Goal: Task Accomplishment & Management: Manage account settings

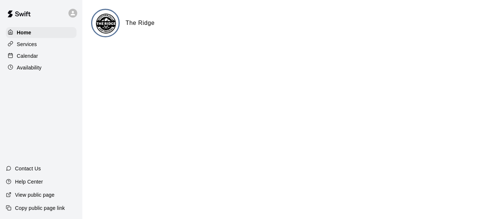
click at [29, 56] on p "Calendar" at bounding box center [27, 55] width 21 height 7
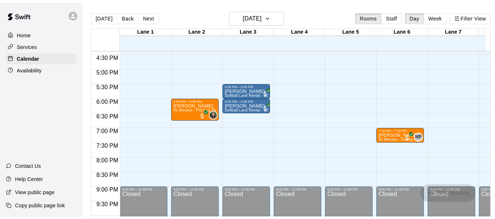
scroll to position [481, 0]
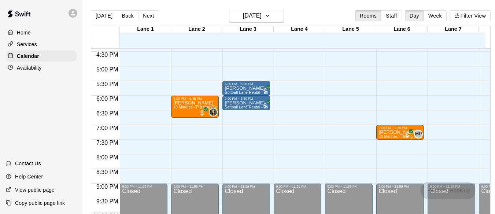
click at [34, 67] on p "Availability" at bounding box center [29, 67] width 25 height 7
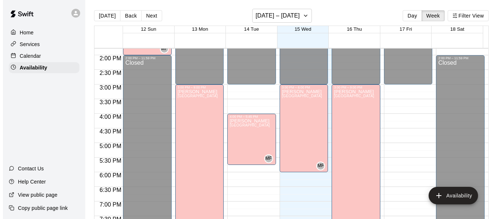
scroll to position [404, 0]
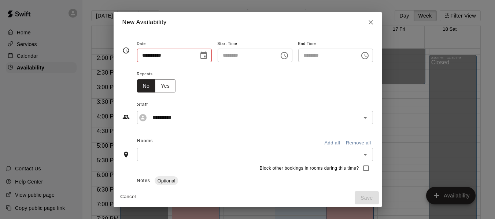
type input "**********"
type input "********"
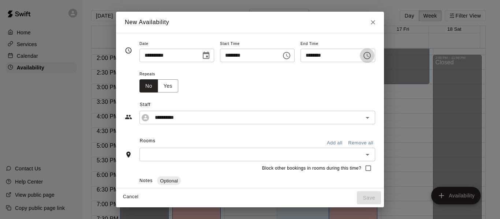
click at [372, 55] on icon "Choose time, selected time is 3:30 PM" at bounding box center [367, 55] width 9 height 9
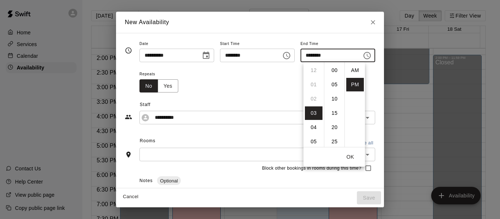
scroll to position [13, 0]
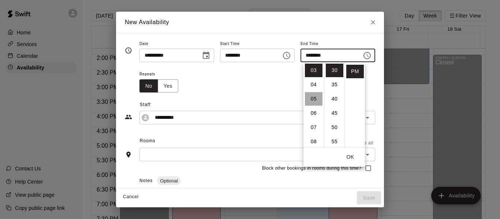
click at [315, 98] on li "05" at bounding box center [314, 99] width 18 height 14
click at [333, 69] on li "00" at bounding box center [335, 71] width 18 height 14
type input "********"
click at [351, 155] on button "OK" at bounding box center [350, 158] width 23 height 14
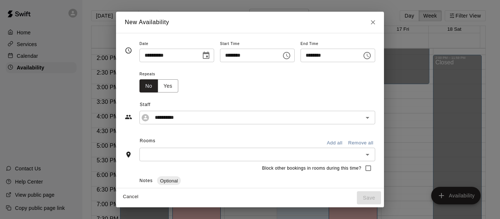
click at [347, 141] on button "Add all" at bounding box center [334, 143] width 23 height 11
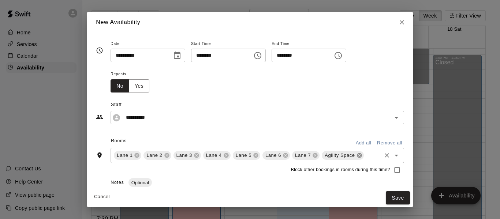
click at [357, 155] on icon at bounding box center [359, 155] width 5 height 5
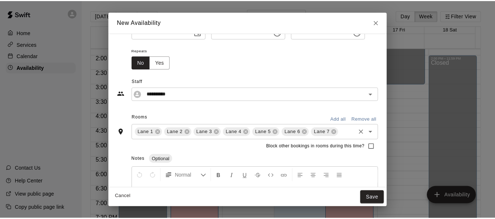
scroll to position [24, 0]
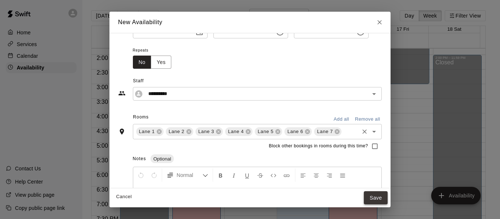
click at [387, 195] on button "Save" at bounding box center [376, 199] width 24 height 14
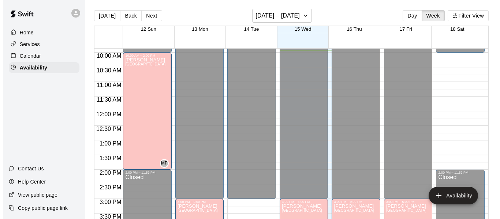
scroll to position [290, 0]
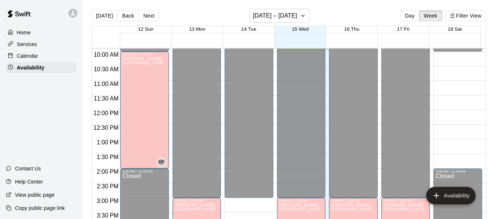
click at [456, 57] on div "12:00 AM – 10:00 AM Closed 2:00 PM – 11:59 PM Closed" at bounding box center [457, 110] width 49 height 703
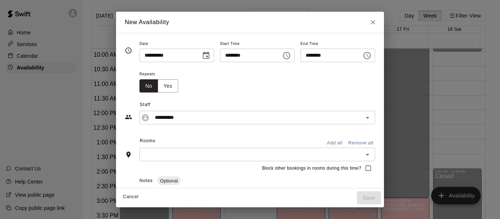
click at [369, 54] on icon "Choose time, selected time is 10:30 AM" at bounding box center [368, 55] width 2 height 3
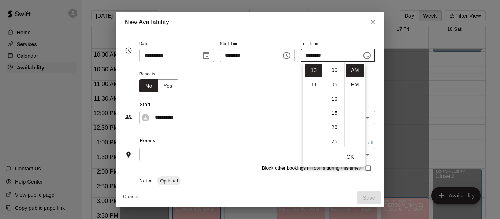
scroll to position [86, 0]
click at [356, 84] on li "PM" at bounding box center [356, 85] width 18 height 14
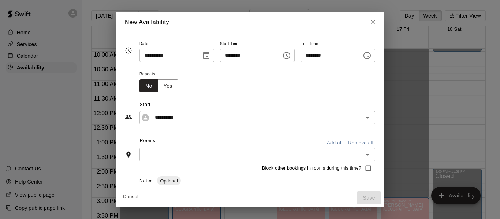
scroll to position [13, 0]
click at [372, 55] on icon "Choose time, selected time is 10:30 PM" at bounding box center [367, 55] width 9 height 9
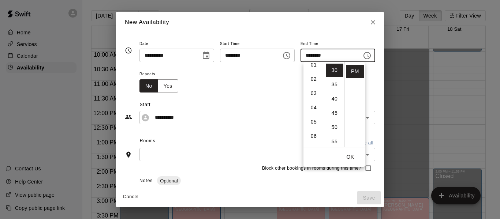
scroll to position [0, 0]
click at [312, 96] on li "02" at bounding box center [314, 99] width 18 height 14
click at [333, 70] on li "00" at bounding box center [335, 71] width 18 height 14
type input "********"
click at [350, 155] on button "OK" at bounding box center [350, 158] width 23 height 14
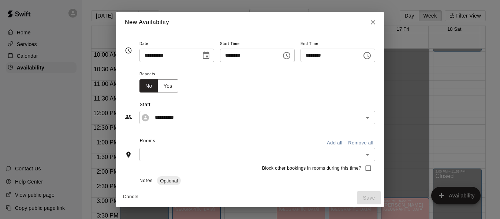
click at [347, 140] on button "Add all" at bounding box center [334, 143] width 23 height 11
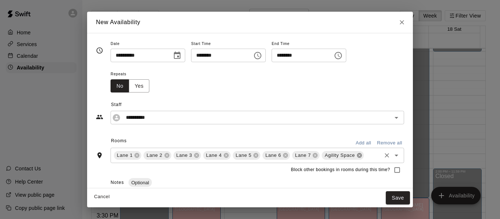
click at [357, 155] on icon at bounding box center [359, 155] width 5 height 5
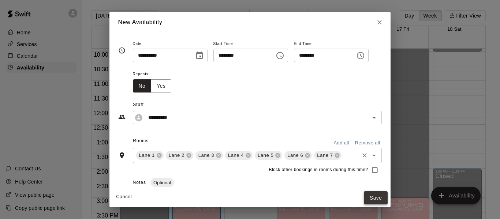
click at [385, 196] on button "Save" at bounding box center [376, 199] width 24 height 14
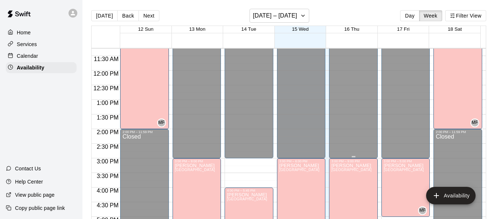
scroll to position [330, 0]
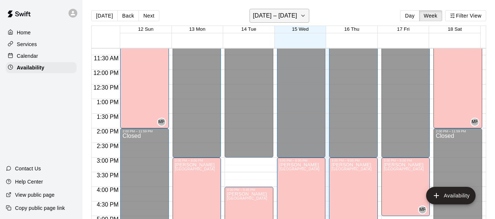
click at [301, 14] on icon "button" at bounding box center [303, 15] width 6 height 9
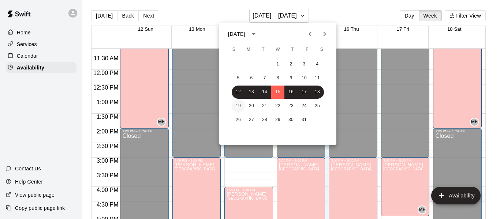
click at [237, 106] on button "19" at bounding box center [238, 106] width 13 height 13
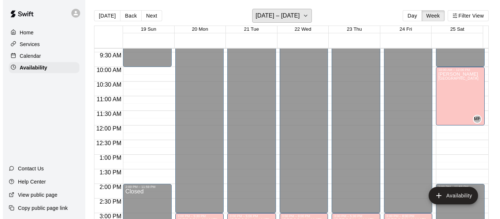
scroll to position [274, 0]
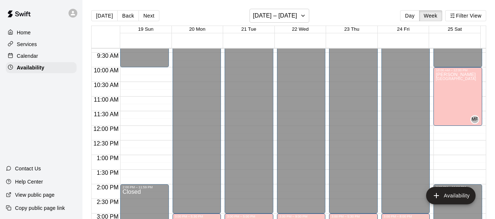
click at [140, 73] on div "12:00 AM – 10:00 AM Closed 2:00 PM – 11:59 PM Closed" at bounding box center [144, 125] width 49 height 703
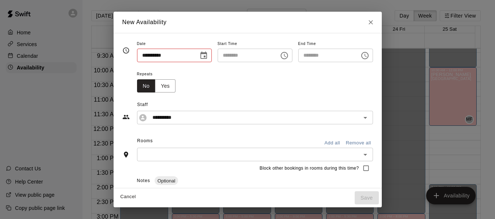
type input "**********"
type input "********"
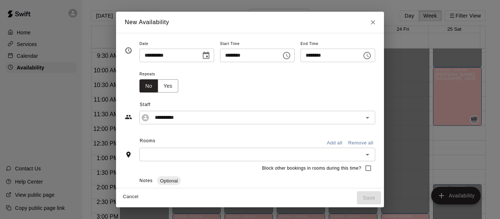
click at [372, 55] on icon "Choose time, selected time is 10:30 AM" at bounding box center [367, 55] width 9 height 9
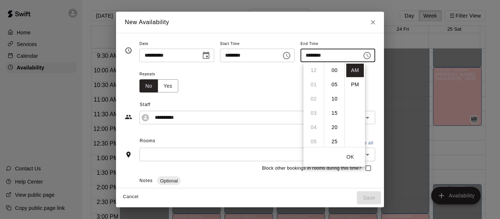
scroll to position [86, 0]
click at [353, 84] on li "PM" at bounding box center [356, 85] width 18 height 14
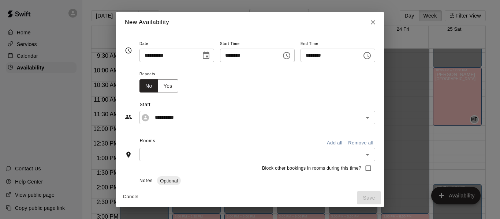
scroll to position [13, 0]
click at [372, 53] on icon "Choose time, selected time is 10:30 PM" at bounding box center [367, 55] width 9 height 9
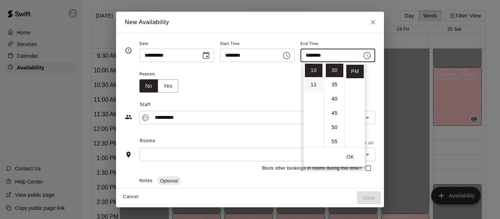
scroll to position [0, 0]
click at [314, 99] on li "02" at bounding box center [314, 99] width 18 height 14
click at [334, 70] on li "00" at bounding box center [335, 71] width 18 height 14
type input "********"
click at [349, 156] on button "OK" at bounding box center [350, 158] width 23 height 14
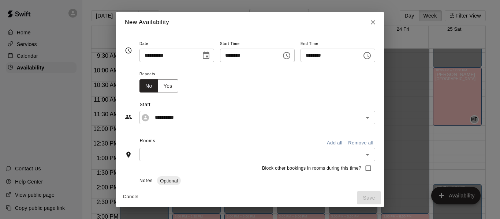
click at [347, 143] on button "Add all" at bounding box center [334, 143] width 23 height 11
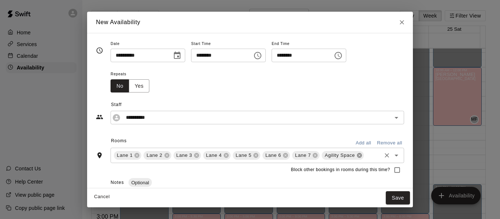
click at [357, 156] on icon at bounding box center [359, 155] width 5 height 5
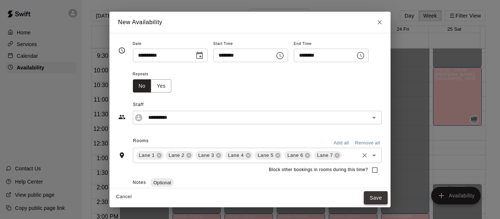
click at [386, 196] on button "Save" at bounding box center [376, 199] width 24 height 14
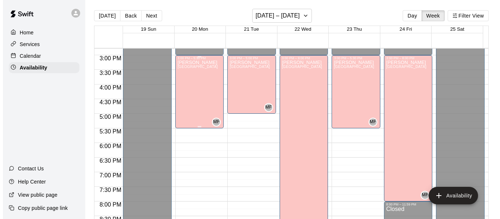
scroll to position [433, 0]
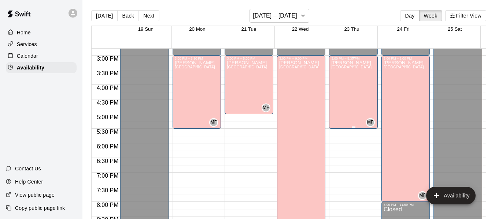
click at [338, 92] on div "[PERSON_NAME][GEOGRAPHIC_DATA][PERSON_NAME][PERSON_NAME][PERSON_NAME][PERSON_NA…" at bounding box center [351, 169] width 40 height 219
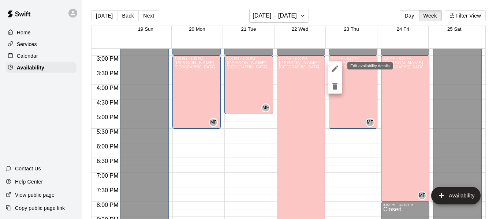
click at [334, 69] on icon "edit" at bounding box center [335, 69] width 7 height 7
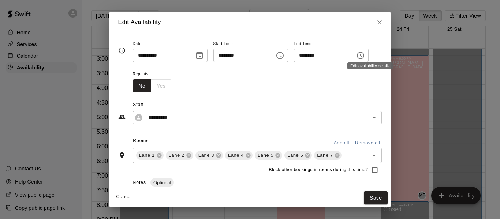
type input "**********"
click at [365, 55] on icon "Choose time, selected time is 5:30 PM" at bounding box center [360, 55] width 9 height 9
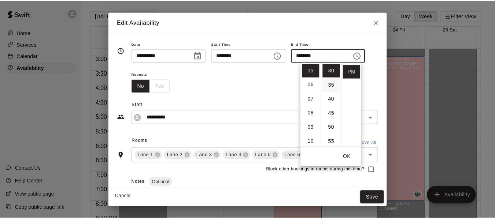
scroll to position [0, 0]
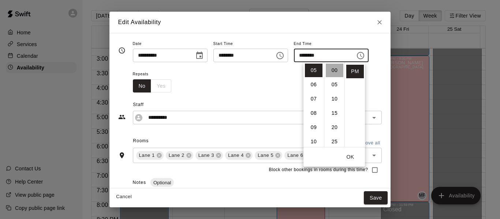
click at [333, 70] on li "00" at bounding box center [335, 71] width 18 height 14
type input "********"
click at [350, 157] on button "OK" at bounding box center [350, 158] width 23 height 14
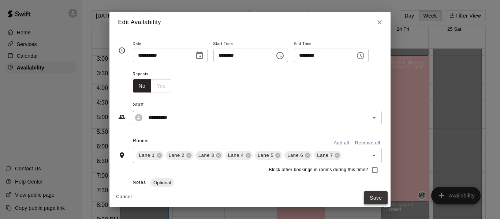
click at [388, 198] on button "Save" at bounding box center [376, 199] width 24 height 14
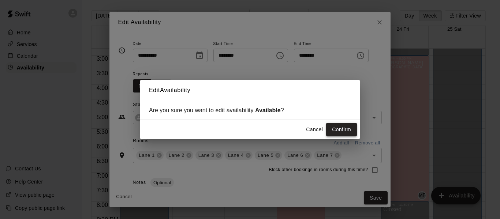
click at [338, 131] on button "Confirm" at bounding box center [341, 130] width 31 height 14
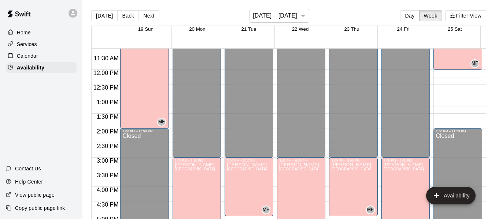
scroll to position [331, 0]
click at [301, 15] on icon "button" at bounding box center [303, 15] width 6 height 9
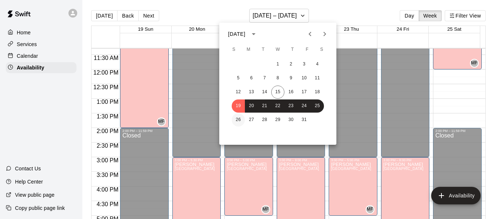
click at [239, 119] on button "26" at bounding box center [238, 120] width 13 height 13
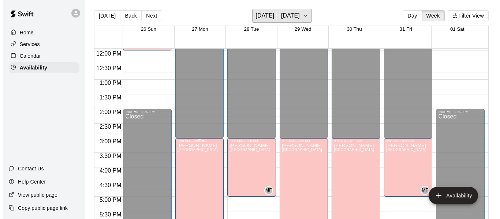
scroll to position [350, 0]
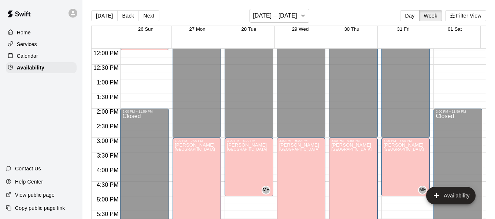
click at [21, 29] on p "Home" at bounding box center [24, 32] width 14 height 7
